Goal: Task Accomplishment & Management: Manage account settings

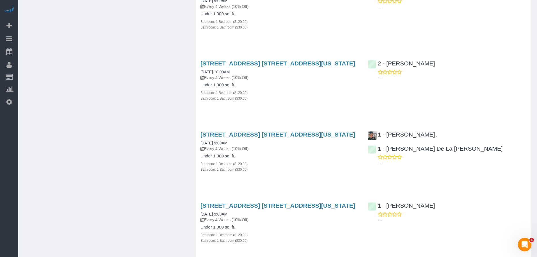
scroll to position [789, 0]
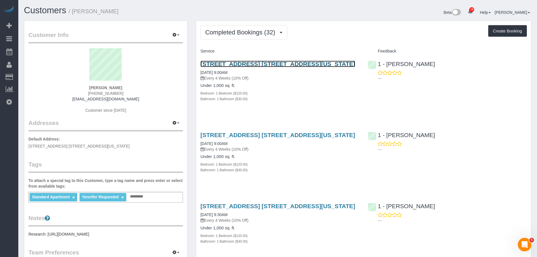
click at [293, 64] on link "[STREET_ADDRESS] [STREET_ADDRESS][US_STATE]" at bounding box center [277, 64] width 155 height 6
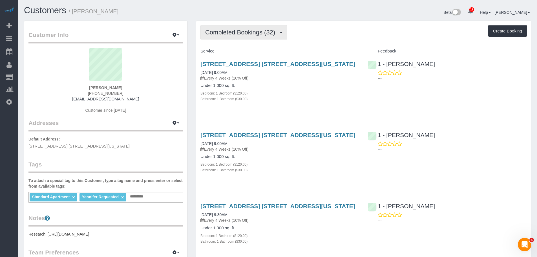
click at [236, 36] on button "Completed Bookings (32)" at bounding box center [243, 32] width 87 height 14
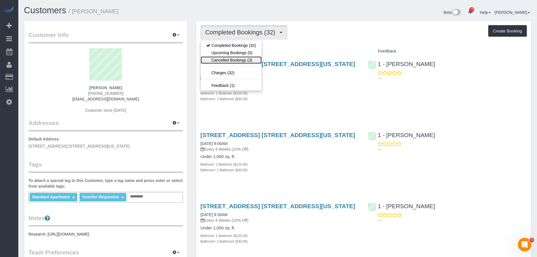
click at [228, 58] on link "Cancelled Bookings (3)" at bounding box center [231, 59] width 61 height 7
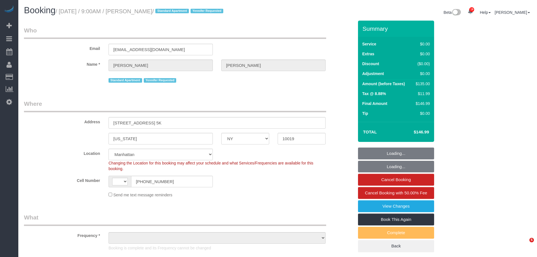
select select "NY"
select select "string:US"
select select "object:1538"
select select "string:stripe-pm_1KGOvx4VGloSiKo77kAEff6Z"
select select "1"
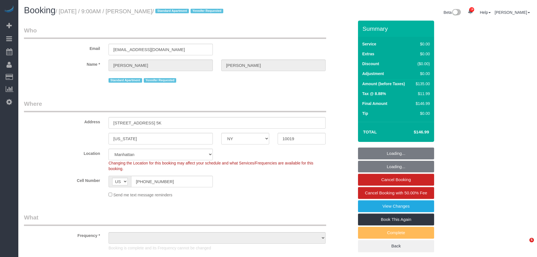
select select "number:89"
select select "number:90"
select select "number:15"
select select "number:5"
select select "number:21"
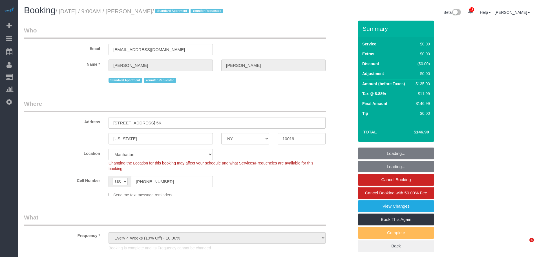
select select "spot1"
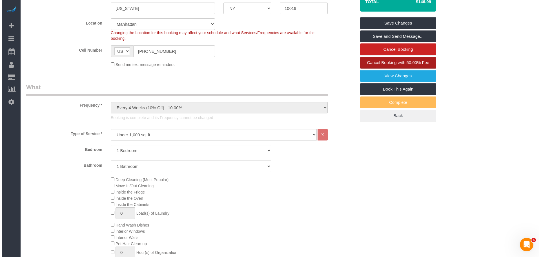
scroll to position [53, 0]
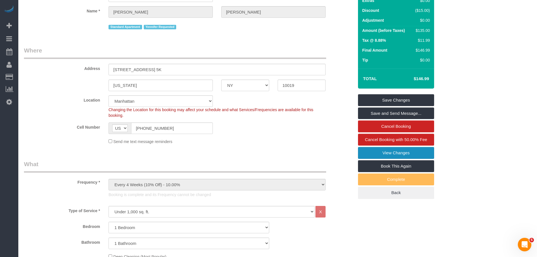
click at [378, 152] on link "View Changes" at bounding box center [396, 153] width 76 height 12
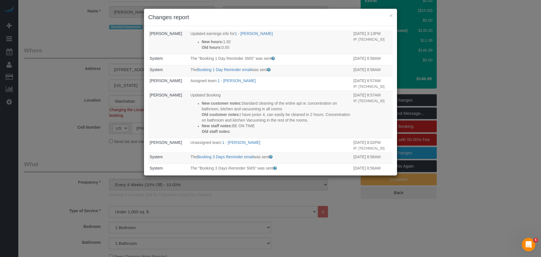
scroll to position [113, 0]
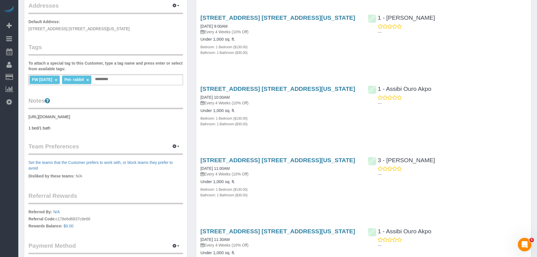
scroll to position [169, 0]
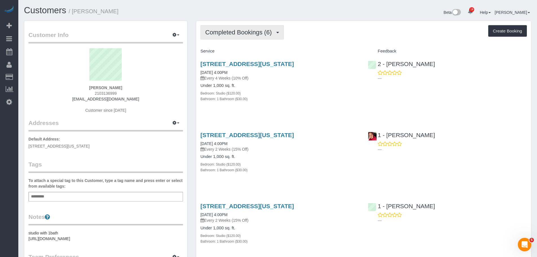
click at [244, 30] on span "Completed Bookings (6)" at bounding box center [239, 32] width 69 height 7
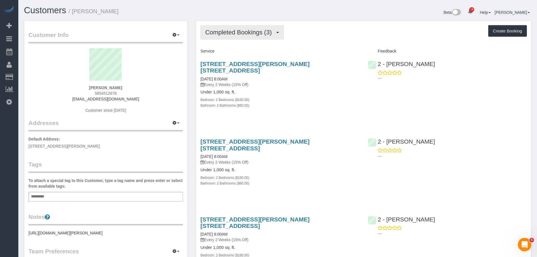
drag, startPoint x: 250, startPoint y: 35, endPoint x: 250, endPoint y: 44, distance: 9.0
click at [250, 35] on span "Completed Bookings (3)" at bounding box center [239, 32] width 69 height 7
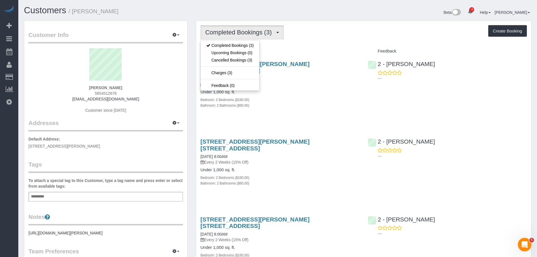
click at [294, 90] on h4 "Under 1,000 sq. ft." at bounding box center [279, 92] width 159 height 5
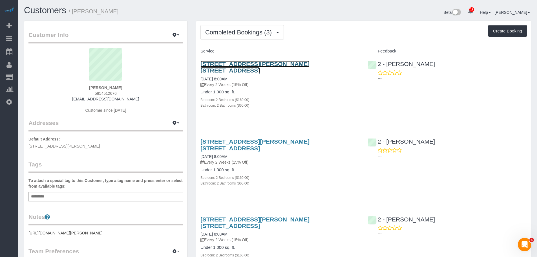
click at [249, 63] on link "97 Russell Street, Apt. 1l, Brooklyn, NY 11222" at bounding box center [254, 67] width 109 height 13
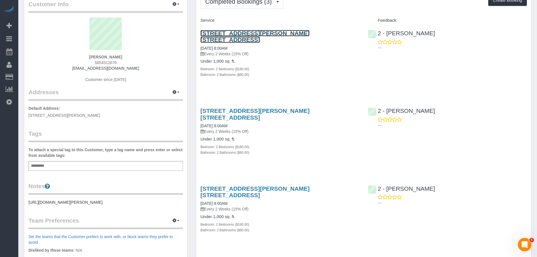
scroll to position [28, 0]
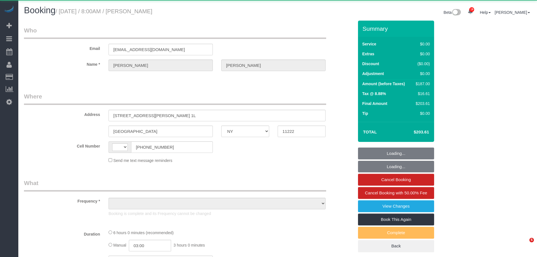
select select "NY"
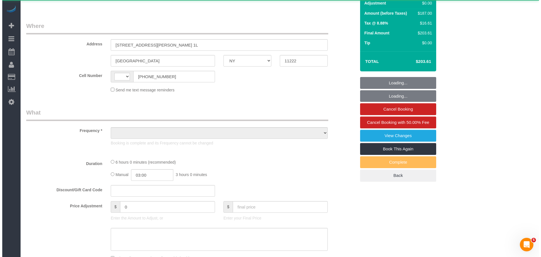
scroll to position [85, 0]
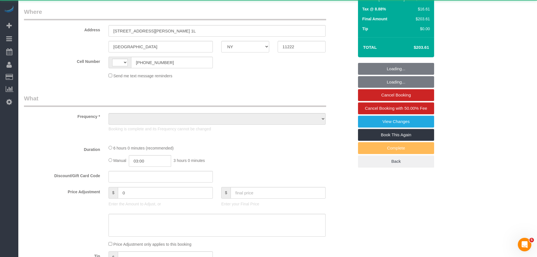
select select "string:[GEOGRAPHIC_DATA]"
select select "object:791"
select select "spot1"
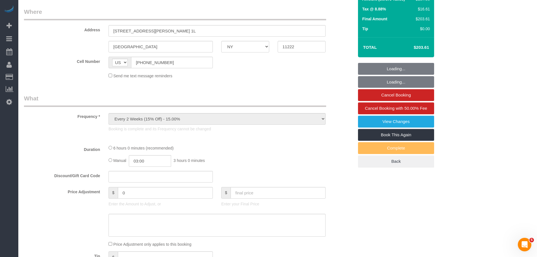
select select "string:stripe-pm_1Rgot54VGloSiKo7rhm5yy7q"
select select "2"
select select "number:89"
select select "number:90"
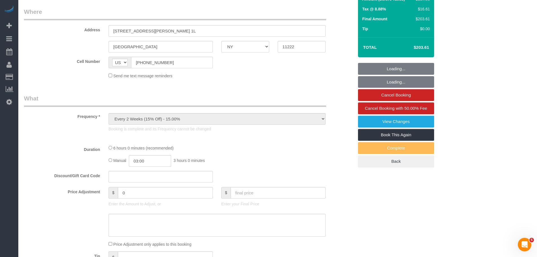
select select "number:13"
select select "number:5"
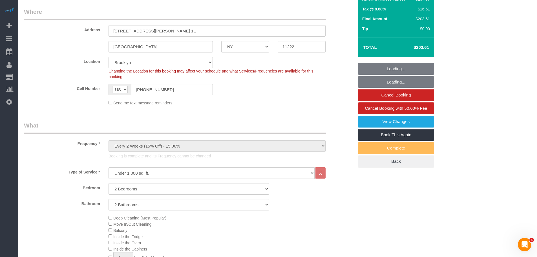
select select "object:1443"
select select "2"
select select "spot6"
click at [367, 123] on link "View Changes" at bounding box center [396, 122] width 76 height 12
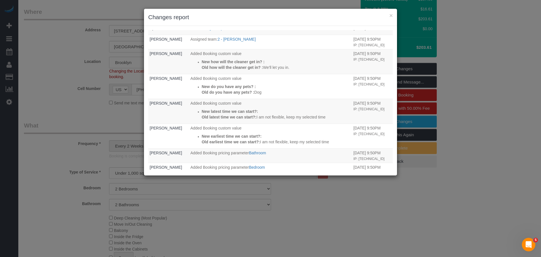
scroll to position [205, 0]
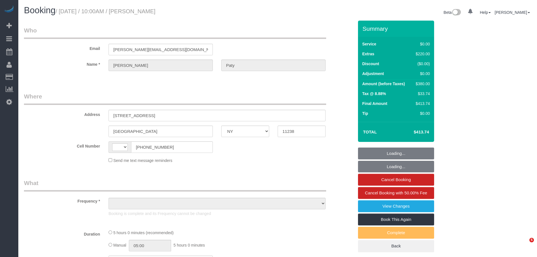
select select "NY"
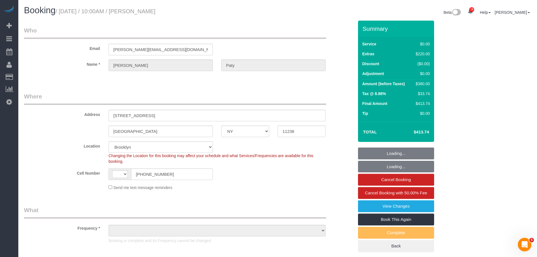
select select "string:[GEOGRAPHIC_DATA]"
select select "string:stripe-pm_1PtyvG4VGloSiKo7BLZDAN62"
select select "1"
select select "object:917"
select select "spot1"
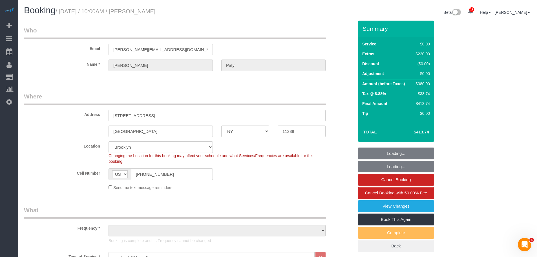
select select "number:89"
select select "number:90"
select select "number:15"
select select "number:5"
select select "1"
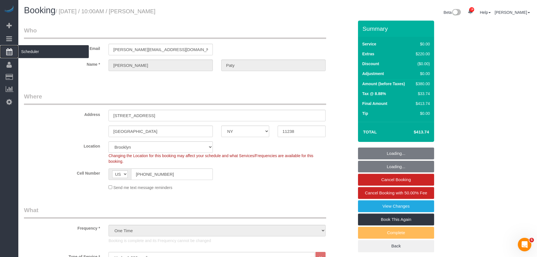
drag, startPoint x: 0, startPoint y: 0, endPoint x: 31, endPoint y: 52, distance: 61.0
click at [31, 52] on span "Scheduler" at bounding box center [53, 51] width 70 height 13
select select "object:1502"
